Goal: Task Accomplishment & Management: Use online tool/utility

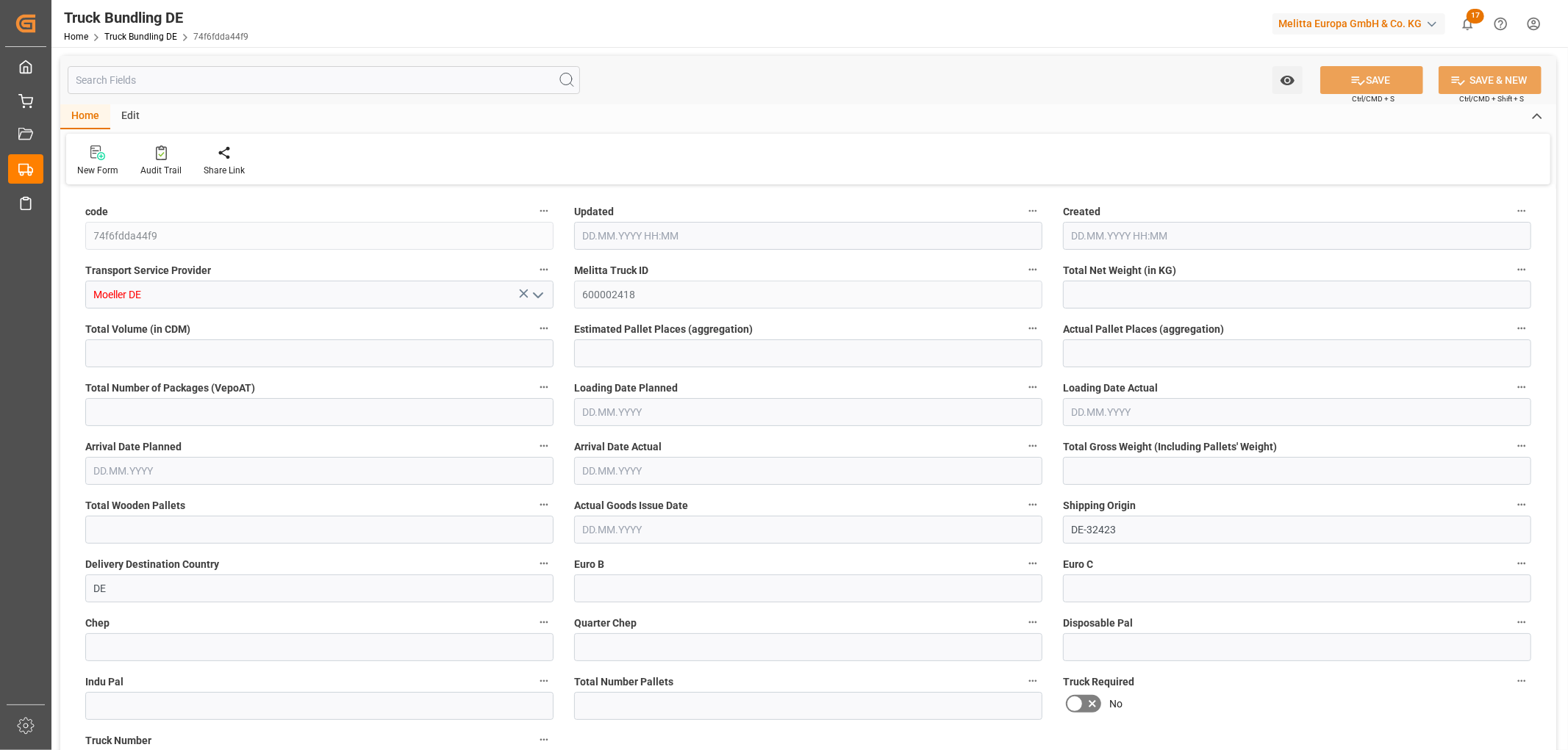
type input "617.472"
type input "1946.88"
type input "2"
type input "0"
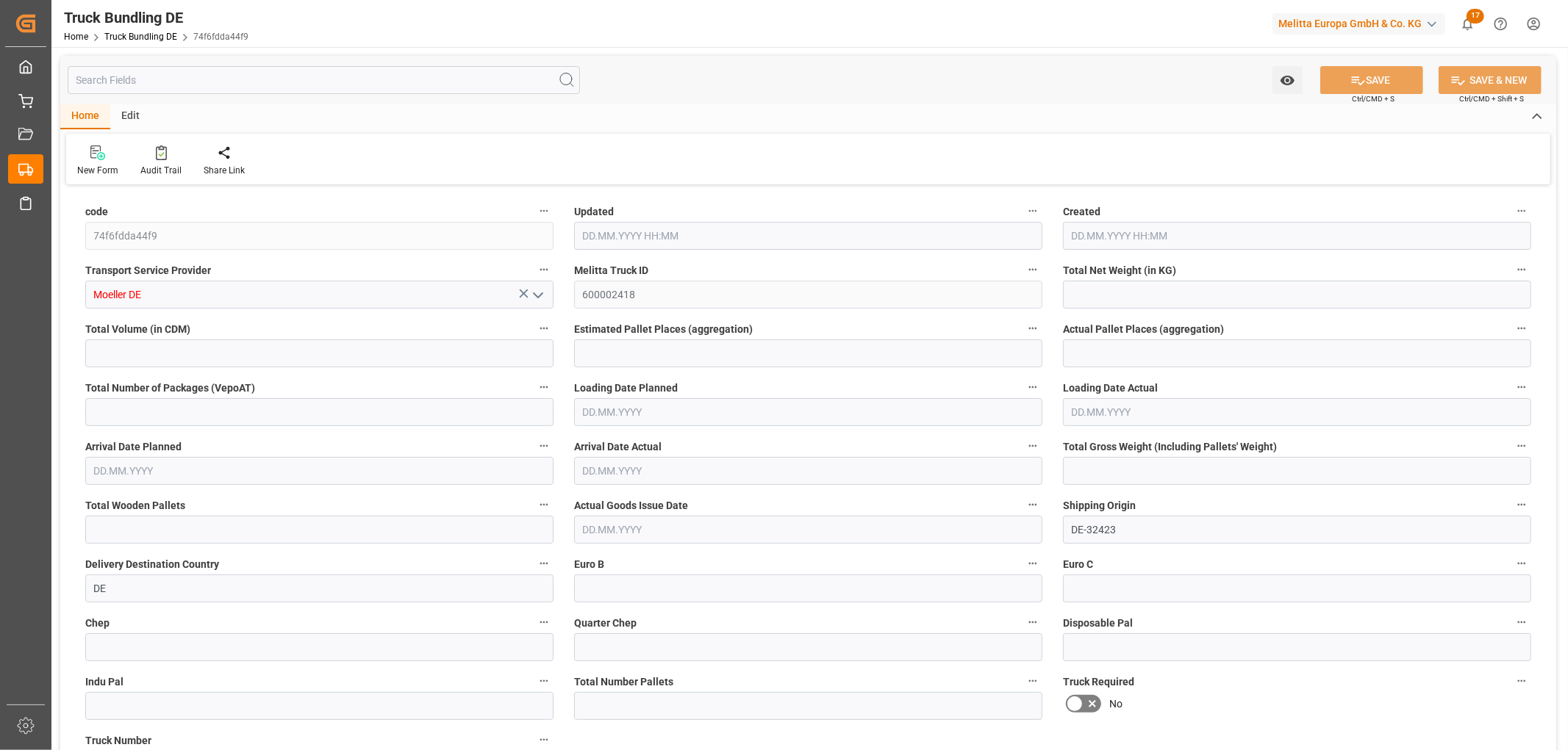
type input "744"
type input "2"
type input "0"
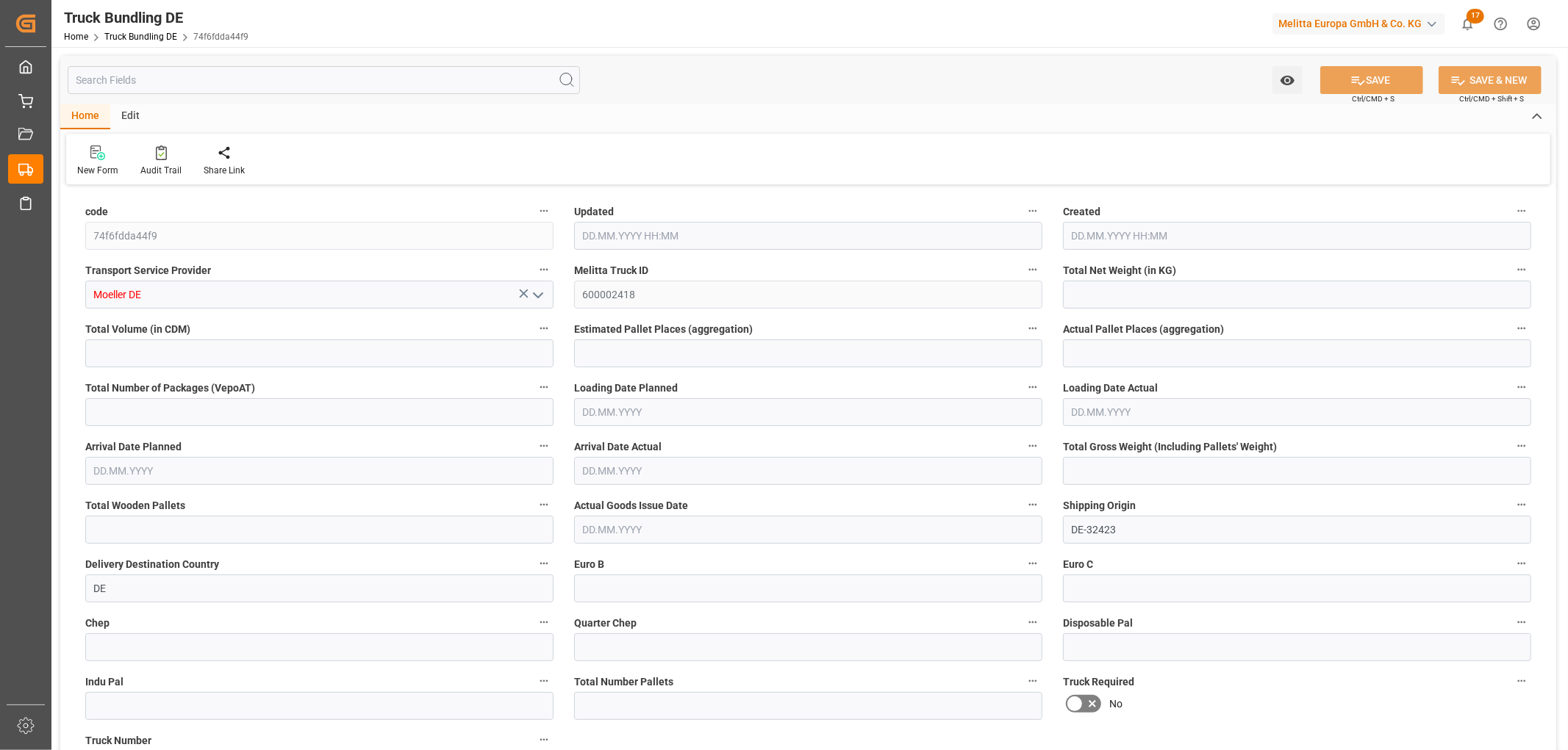
type input "0"
type input "[DATE] 13:11"
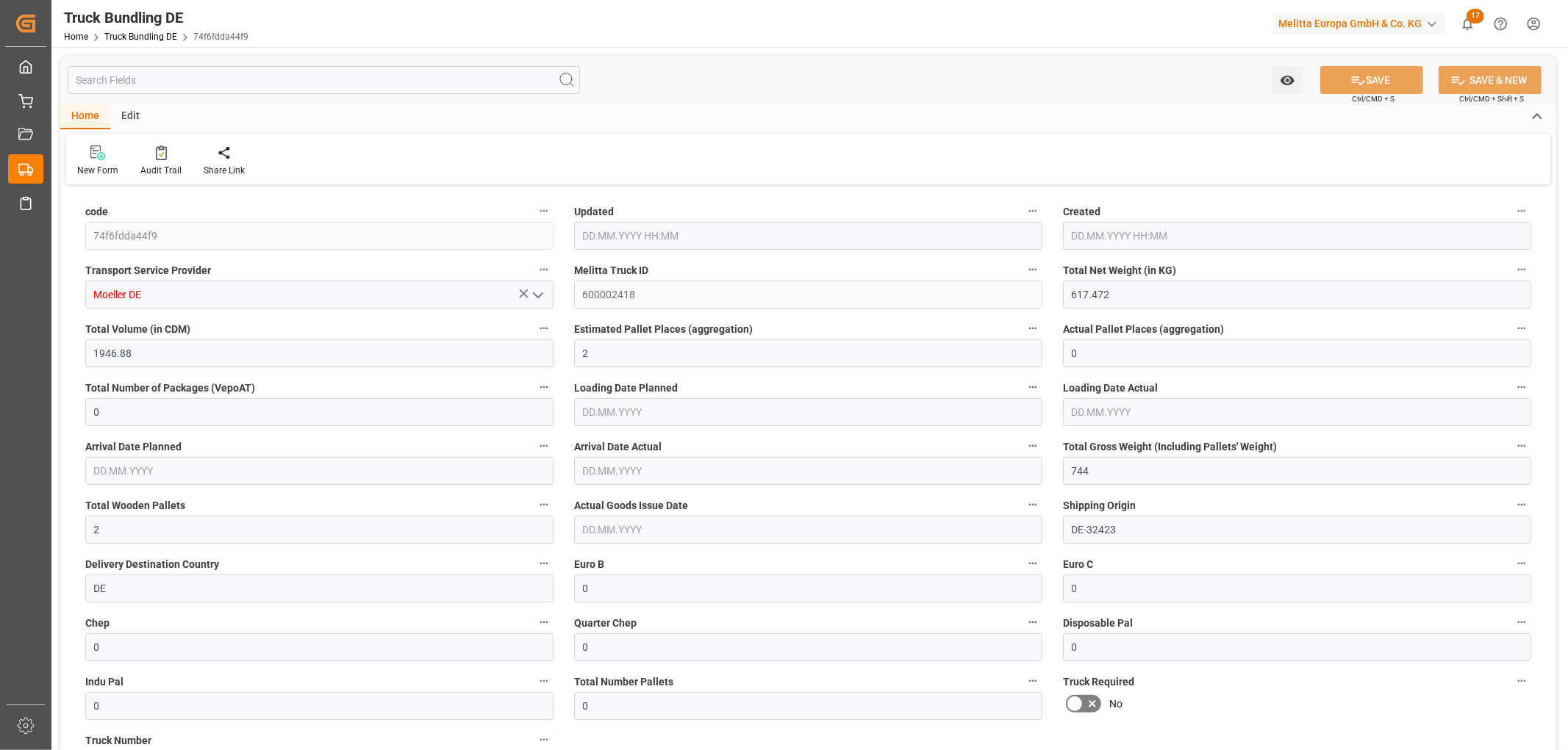
type input "[DATE] 13:11"
type input "[DATE]"
